Goal: Check status: Check status

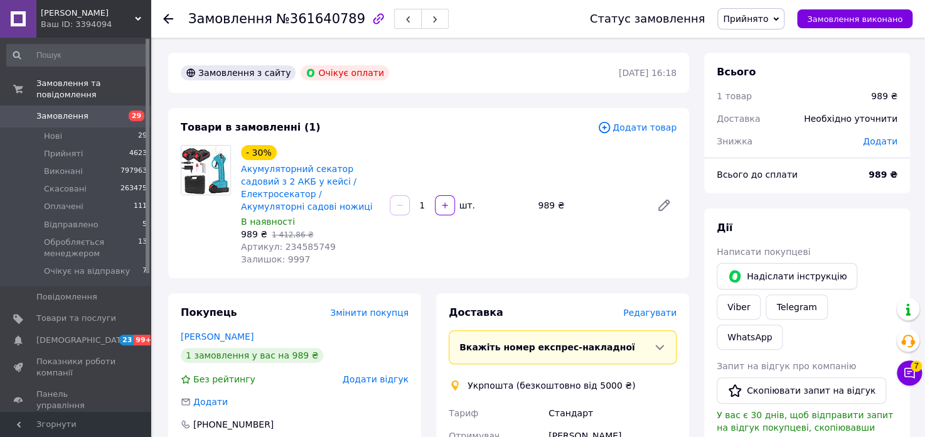
drag, startPoint x: 99, startPoint y: 22, endPoint x: 96, endPoint y: 71, distance: 49.0
click at [99, 21] on div "Ваш ID: 3394094" at bounding box center [96, 24] width 110 height 11
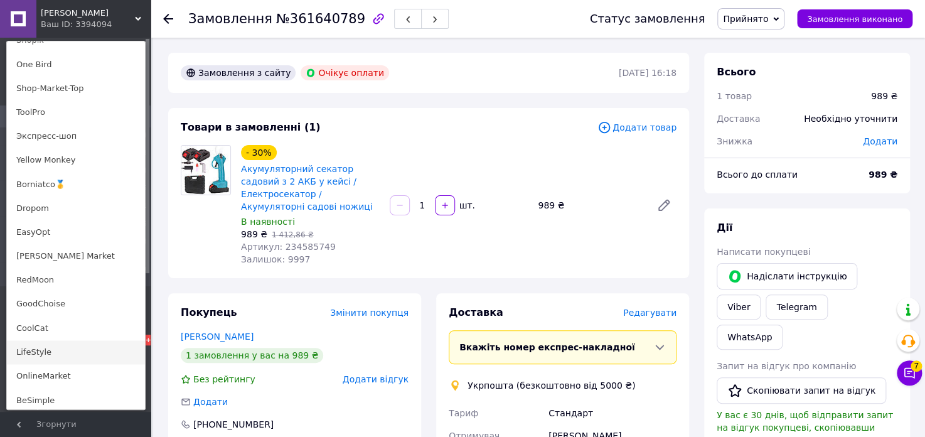
scroll to position [891, 0]
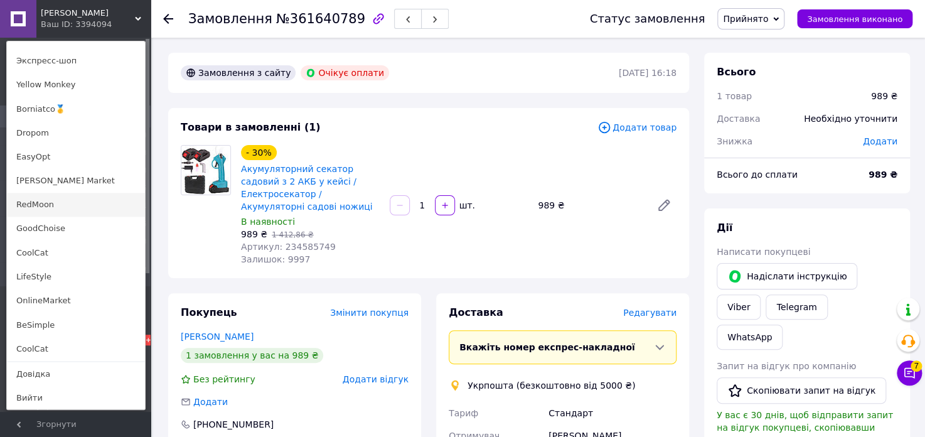
click at [45, 211] on link "RedMoon" at bounding box center [76, 205] width 138 height 24
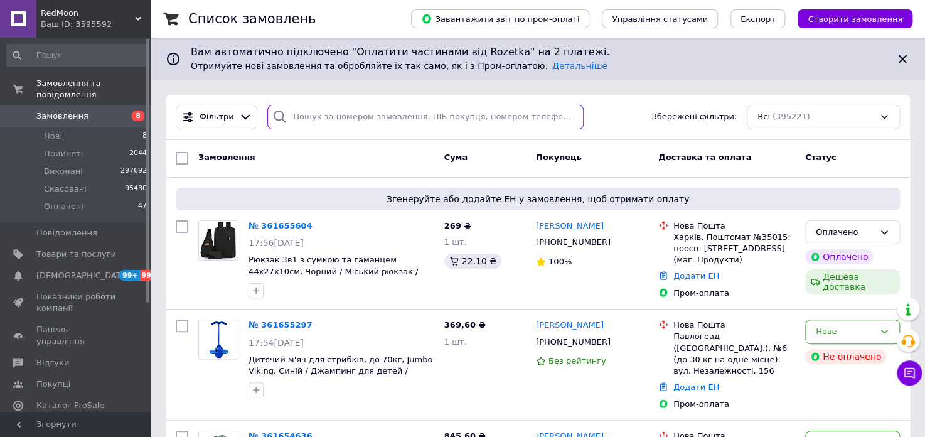
drag, startPoint x: 0, startPoint y: 0, endPoint x: 395, endPoint y: 119, distance: 412.1
click at [395, 119] on input "search" at bounding box center [425, 117] width 316 height 24
paste input "360451110"
type input "360451110"
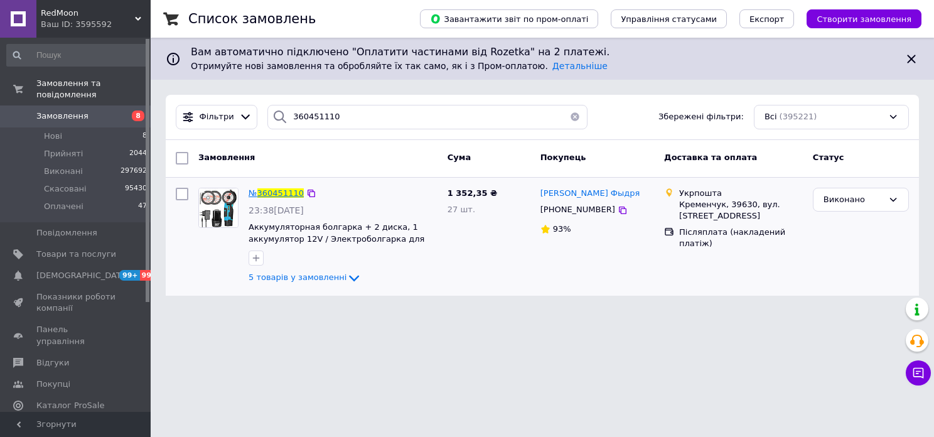
click at [271, 193] on span "360451110" at bounding box center [280, 192] width 46 height 9
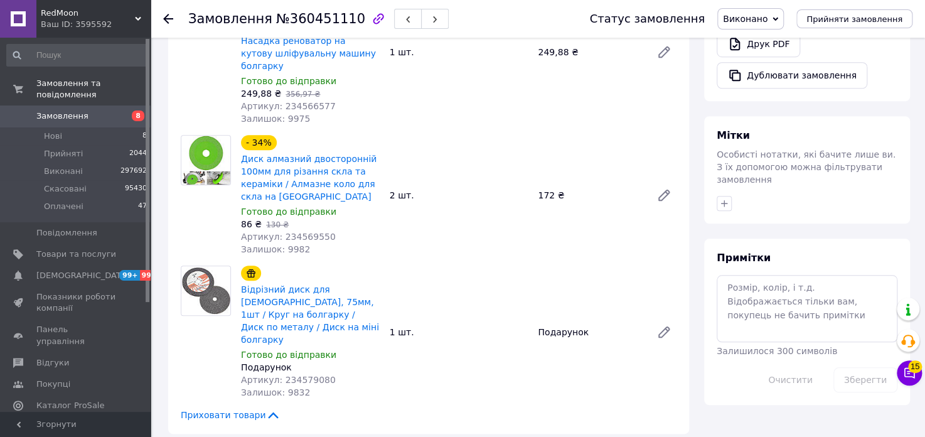
scroll to position [376, 0]
